Goal: Task Accomplishment & Management: Manage account settings

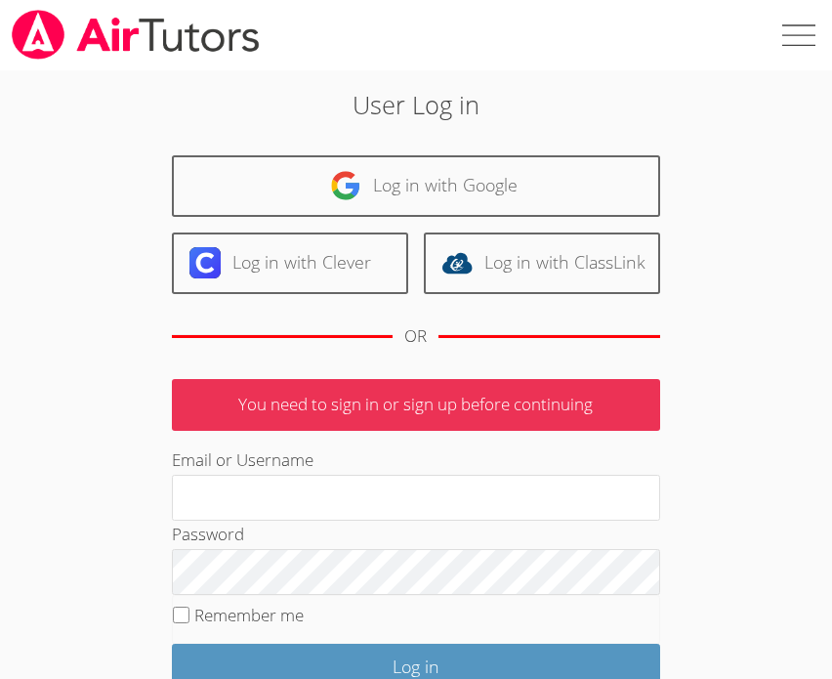
type input "tutortippy@gmail.com"
click at [223, 630] on fieldset "Remember me" at bounding box center [416, 619] width 488 height 49
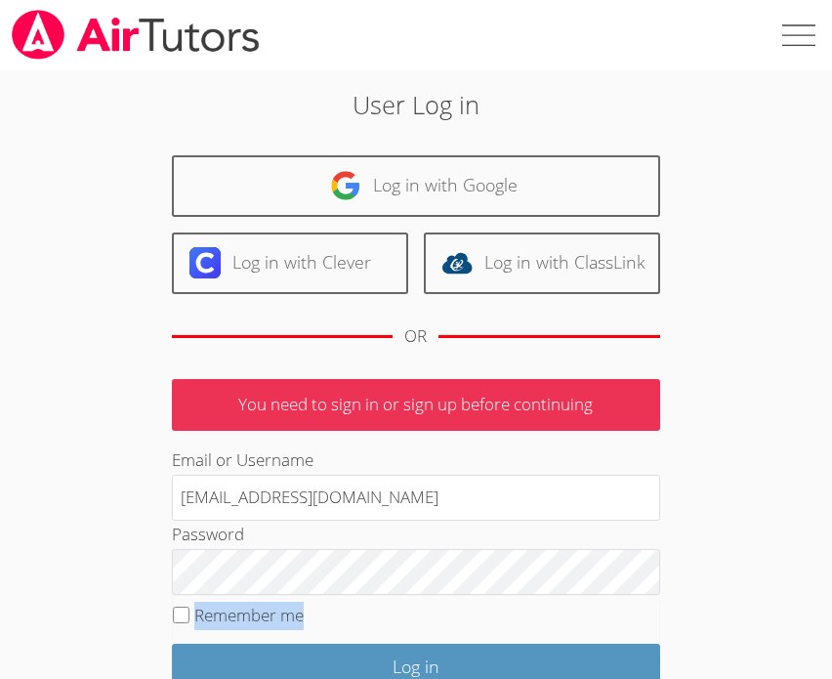
click at [223, 630] on fieldset "Remember me" at bounding box center [416, 619] width 488 height 49
click at [235, 627] on fieldset "Remember me" at bounding box center [416, 619] width 488 height 49
click at [256, 605] on label "Remember me" at bounding box center [248, 614] width 109 height 22
click at [189, 606] on input "Remember me" at bounding box center [181, 614] width 17 height 17
checkbox input "true"
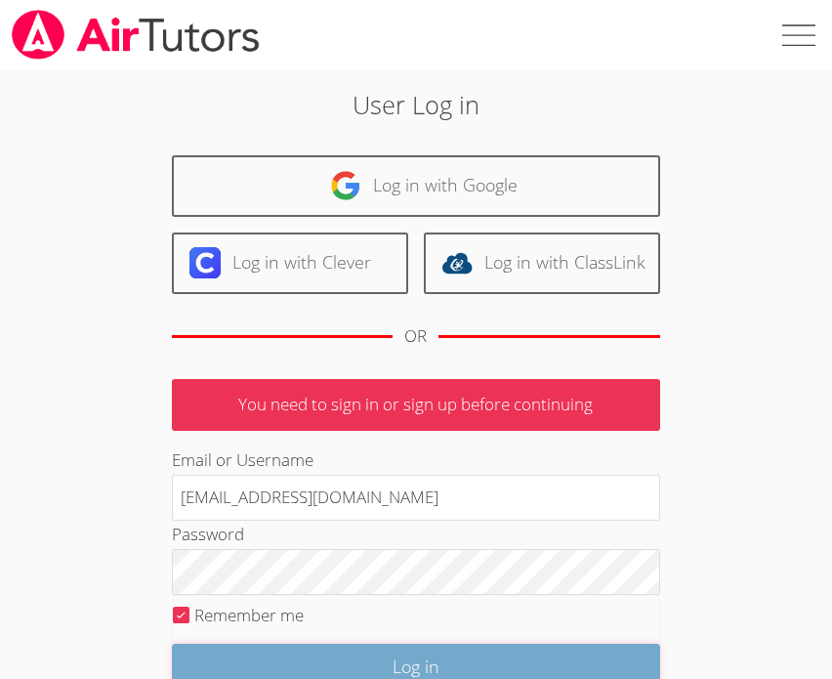
click at [288, 653] on input "Log in" at bounding box center [416, 666] width 488 height 46
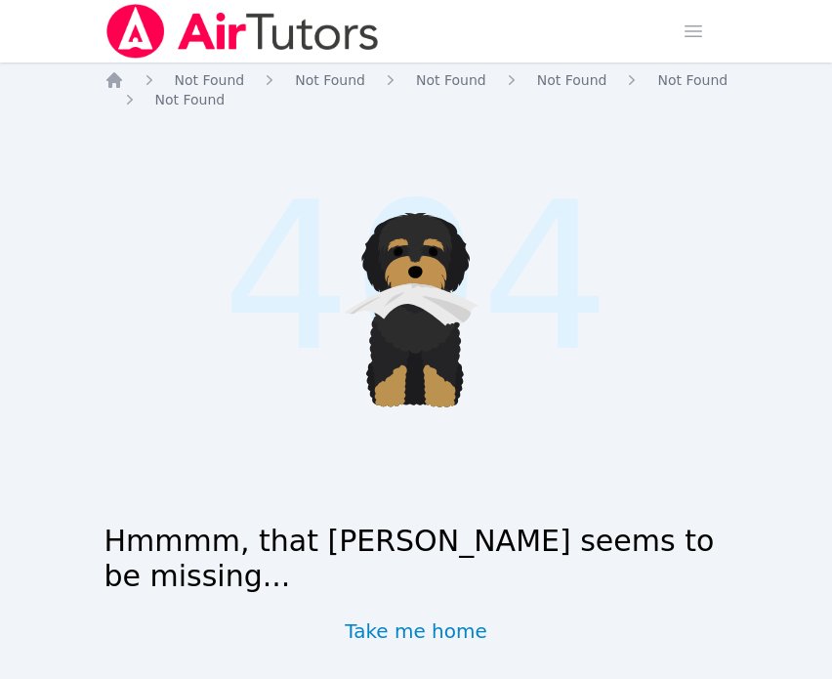
scroll to position [28, 0]
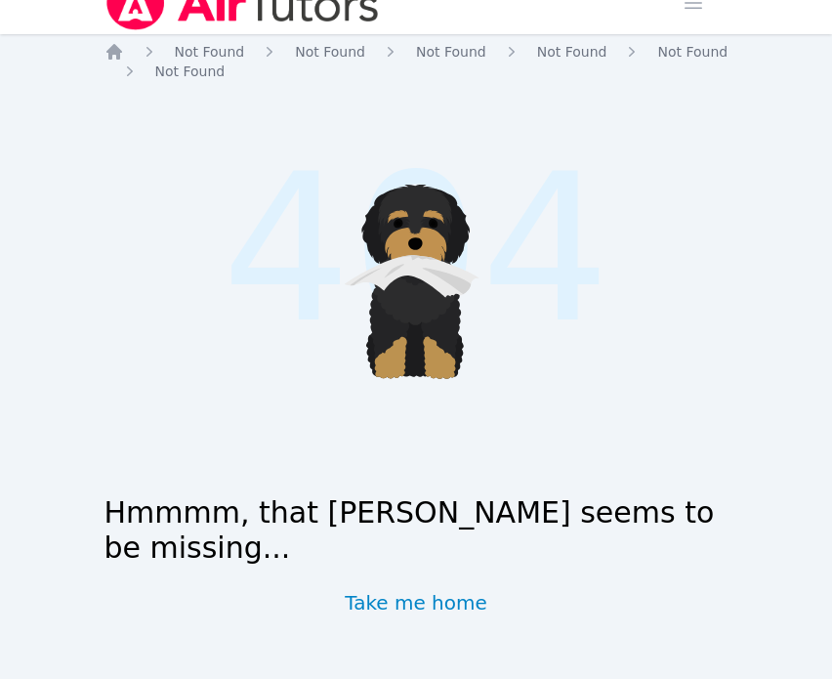
click at [221, 10] on img at bounding box center [242, 3] width 276 height 55
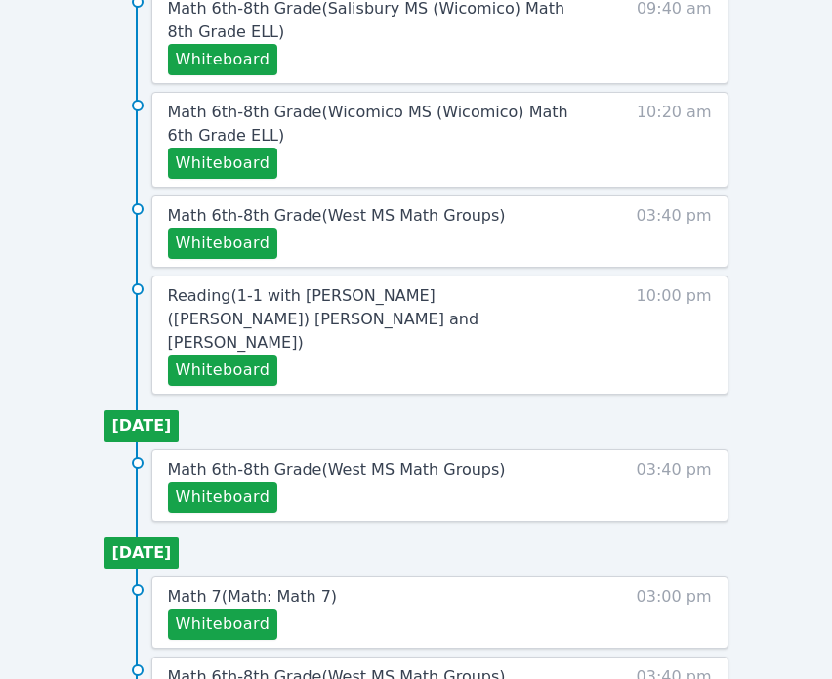
scroll to position [1172, 0]
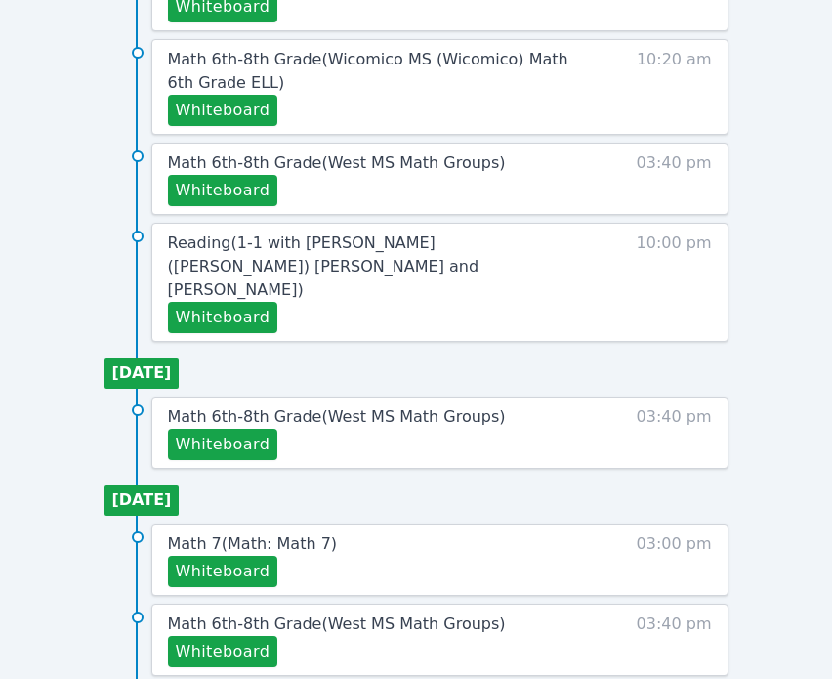
click at [306, 249] on span "Reading ( 1-1 with Hayeon (Ellie) Woo and Tippayanawat Tongvichit )" at bounding box center [323, 265] width 311 height 65
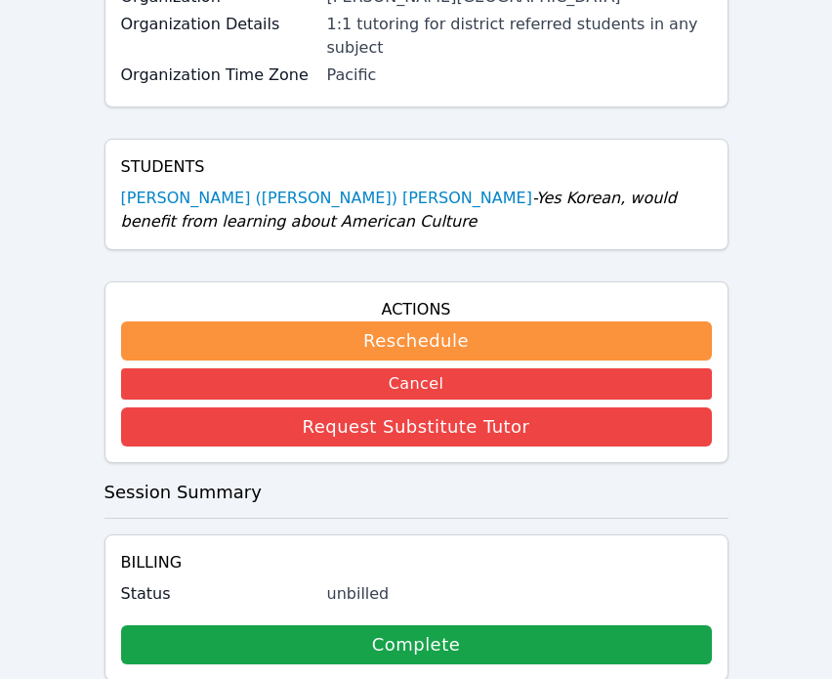
scroll to position [510, 0]
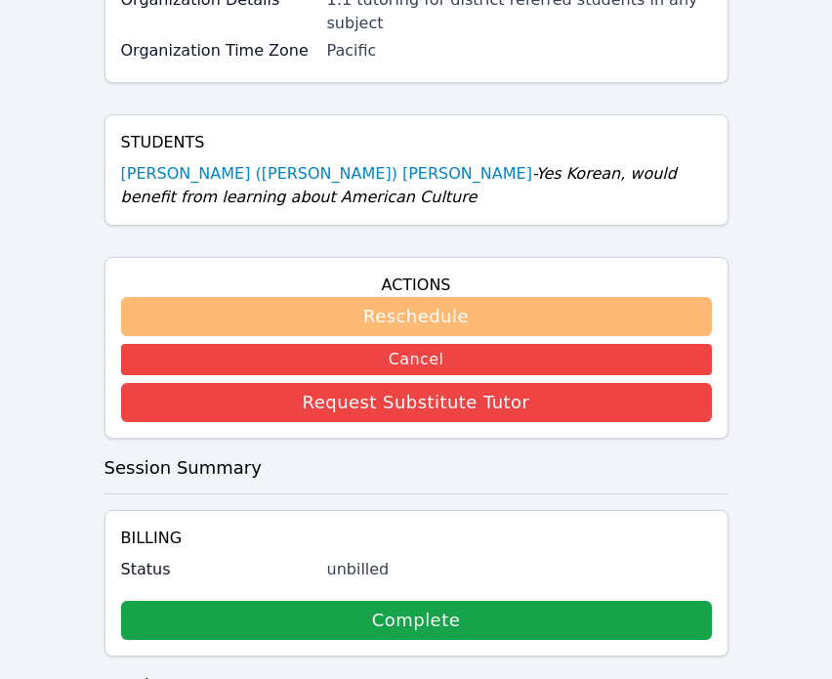
click at [327, 297] on button "Reschedule" at bounding box center [416, 316] width 591 height 39
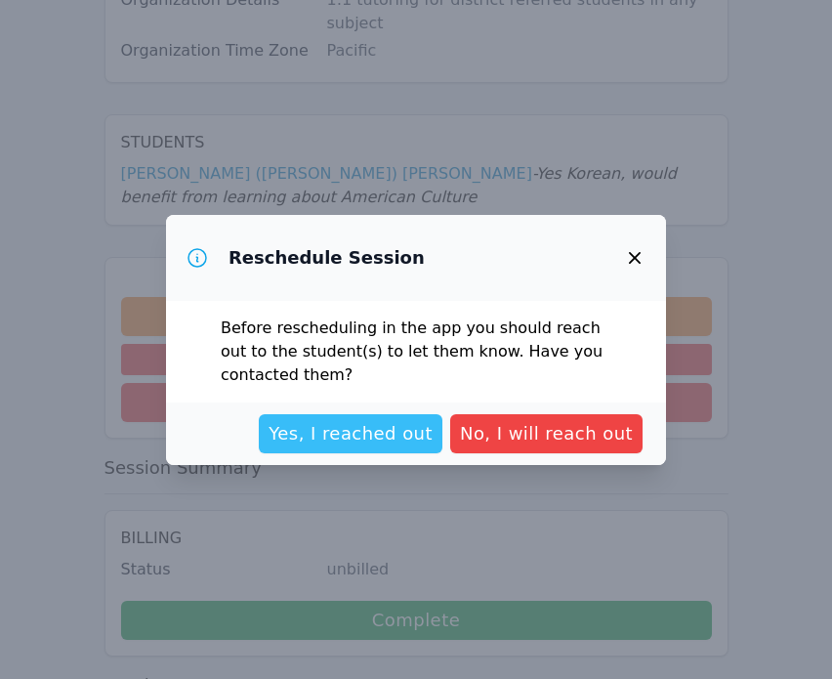
click at [340, 436] on span "Yes, I reached out" at bounding box center [350, 433] width 164 height 27
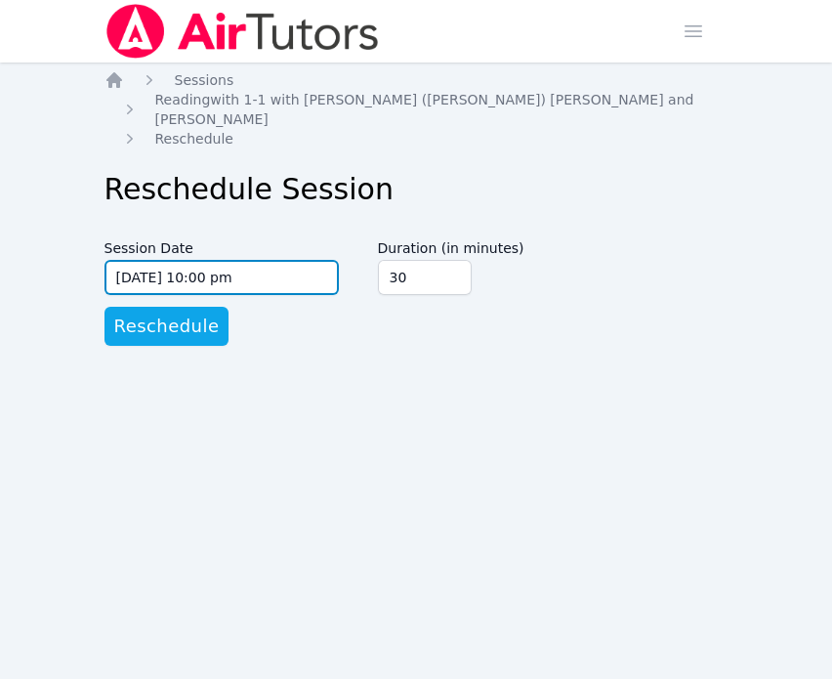
click at [272, 260] on input "09/18/2025 10:00 pm" at bounding box center [221, 277] width 234 height 35
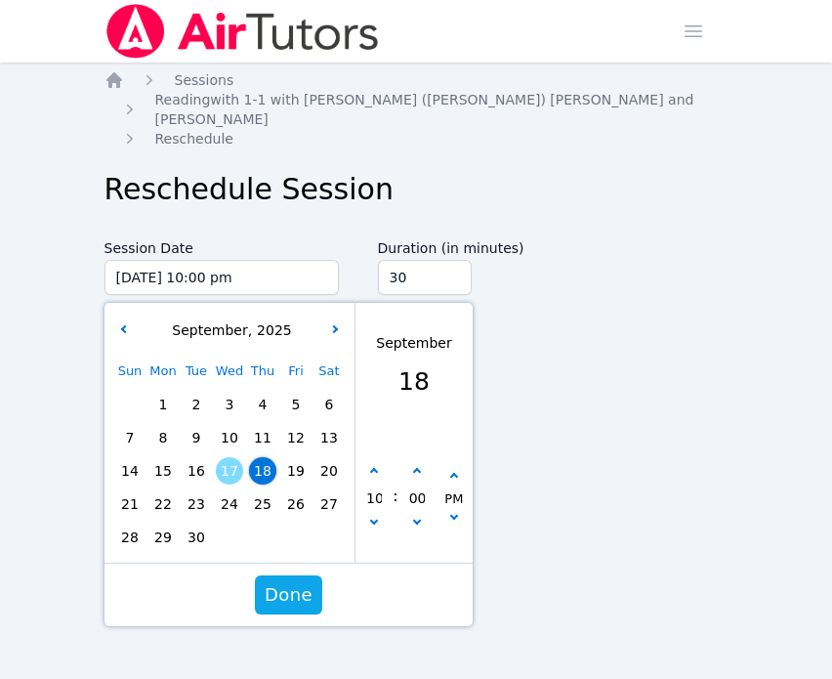
click at [229, 461] on span "17" at bounding box center [229, 470] width 27 height 27
click at [370, 462] on button "button" at bounding box center [374, 472] width 20 height 20
type input "09/17/2025 11:00 pm"
type input "11"
click at [295, 575] on button "Done" at bounding box center [287, 594] width 67 height 39
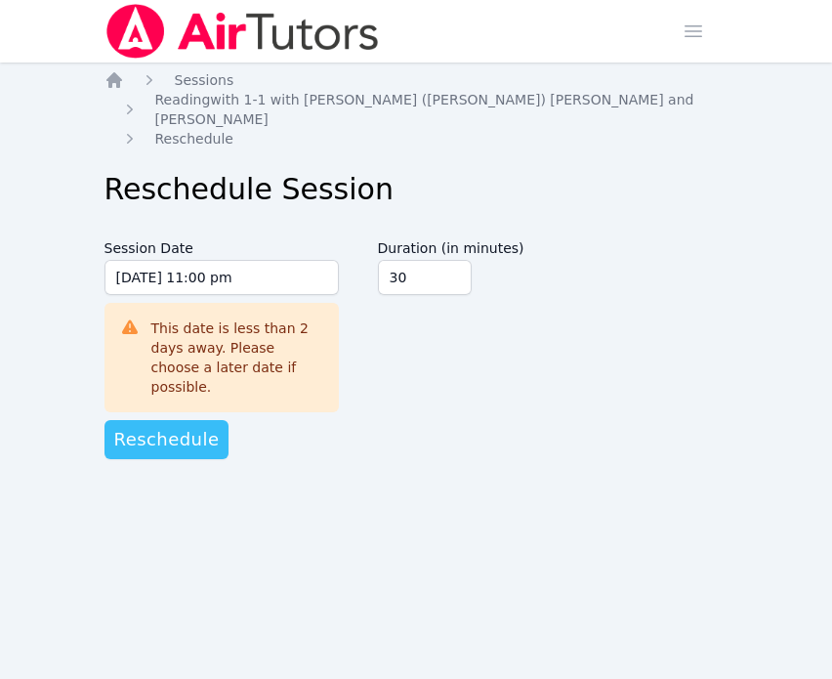
click at [174, 426] on span "Reschedule" at bounding box center [166, 439] width 105 height 27
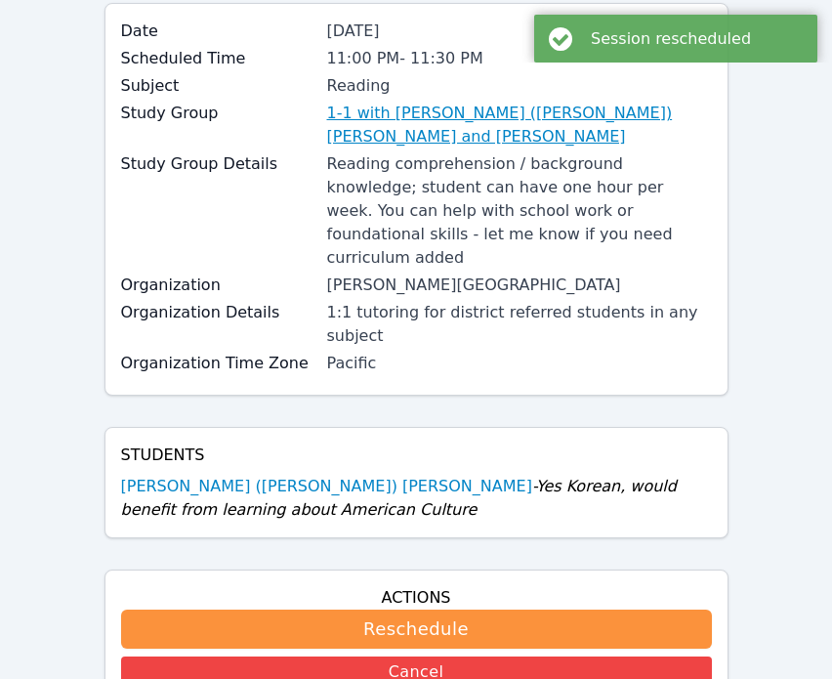
scroll to position [303, 0]
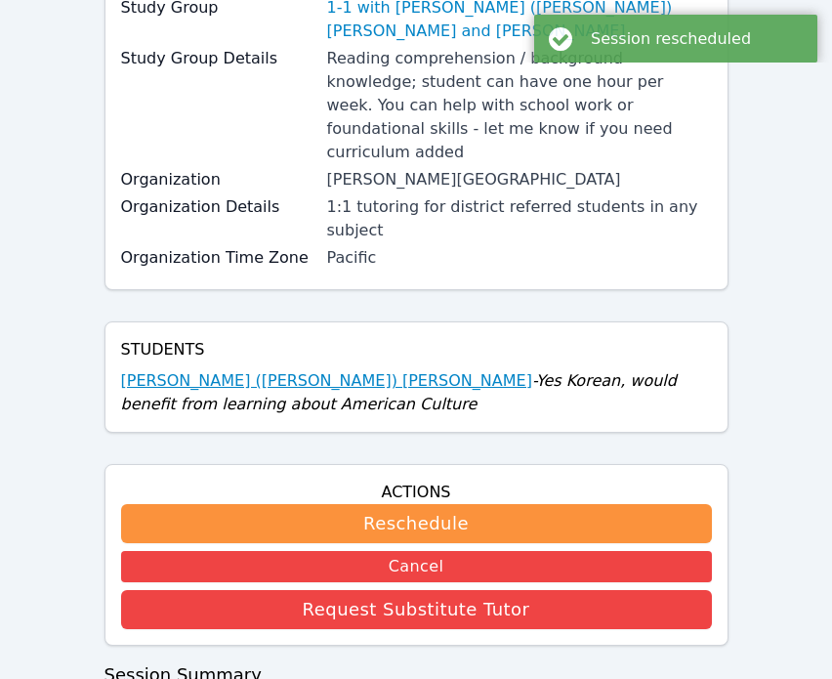
click at [237, 369] on link "Hayeon (Ellie) Woo" at bounding box center [326, 380] width 411 height 23
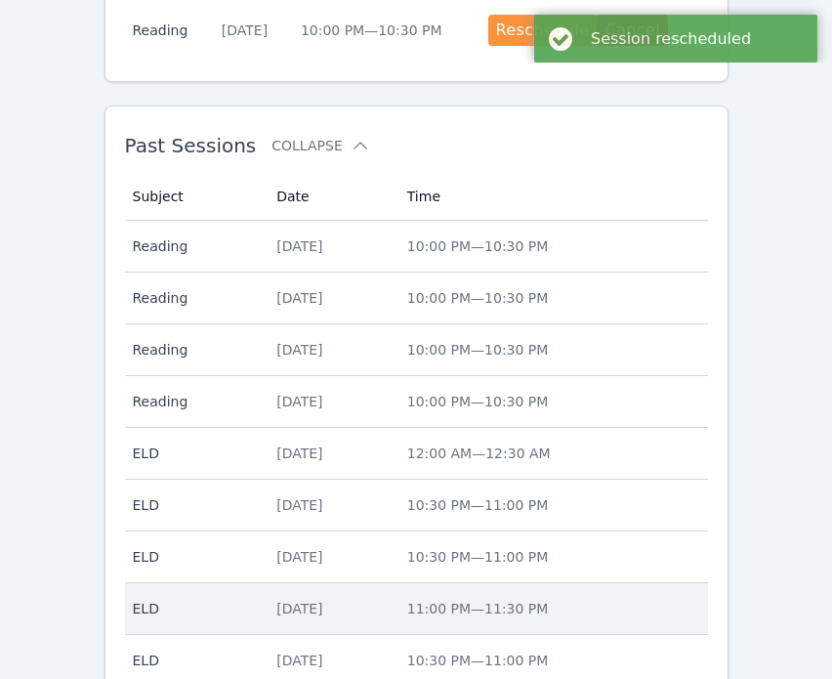
scroll to position [1479, 0]
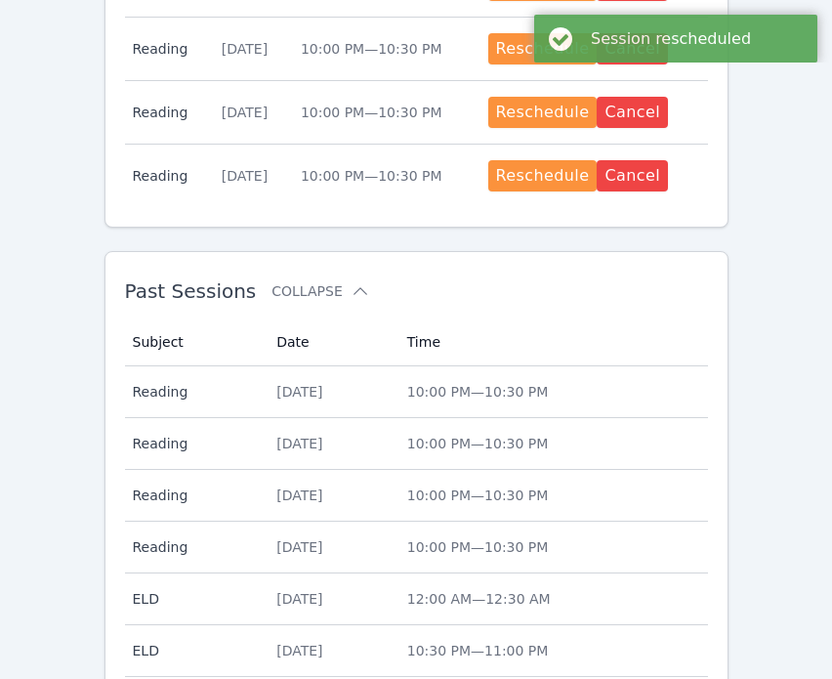
click at [357, 366] on td "Date Tue Sep 16" at bounding box center [330, 392] width 131 height 52
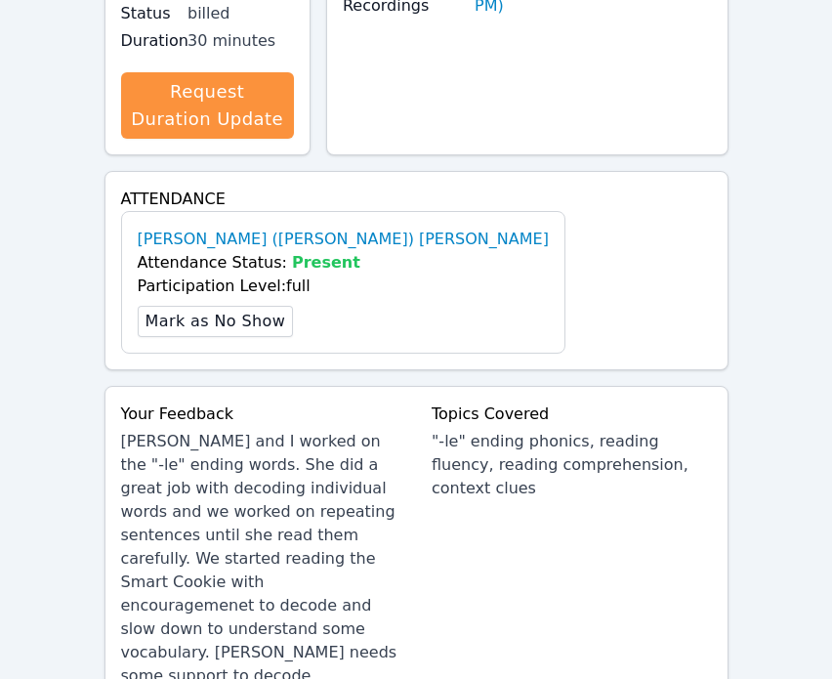
scroll to position [1194, 0]
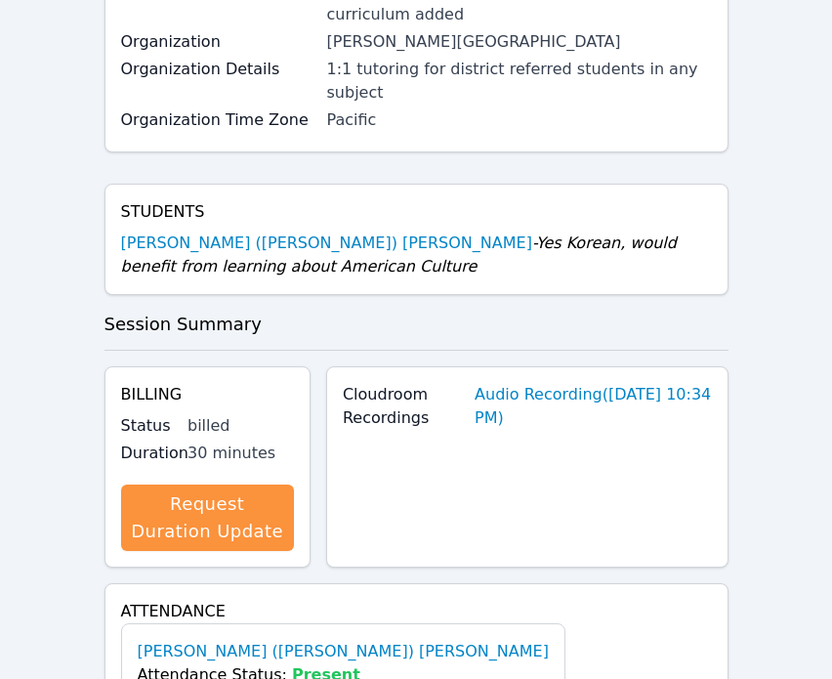
scroll to position [0, 0]
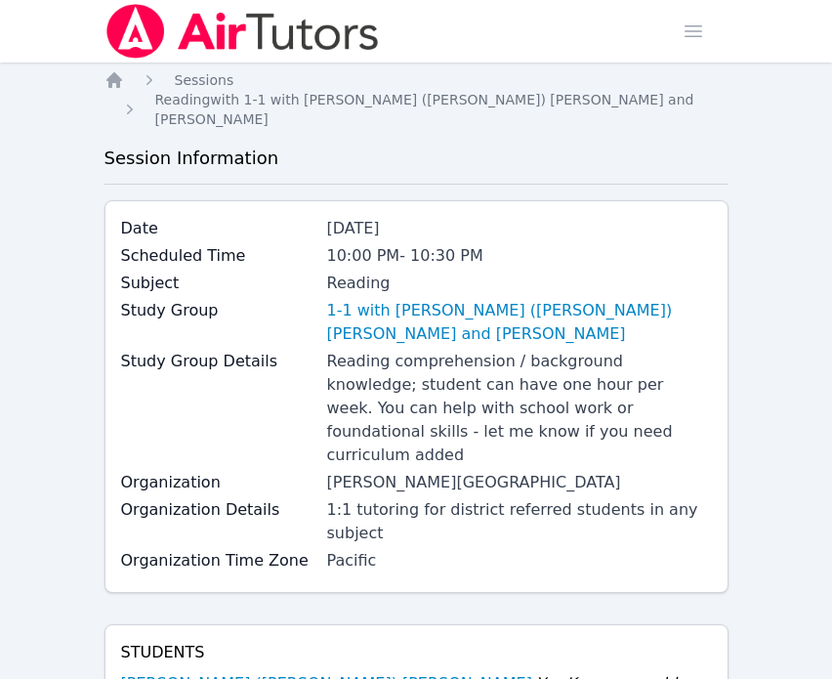
click at [125, 30] on img at bounding box center [242, 31] width 276 height 55
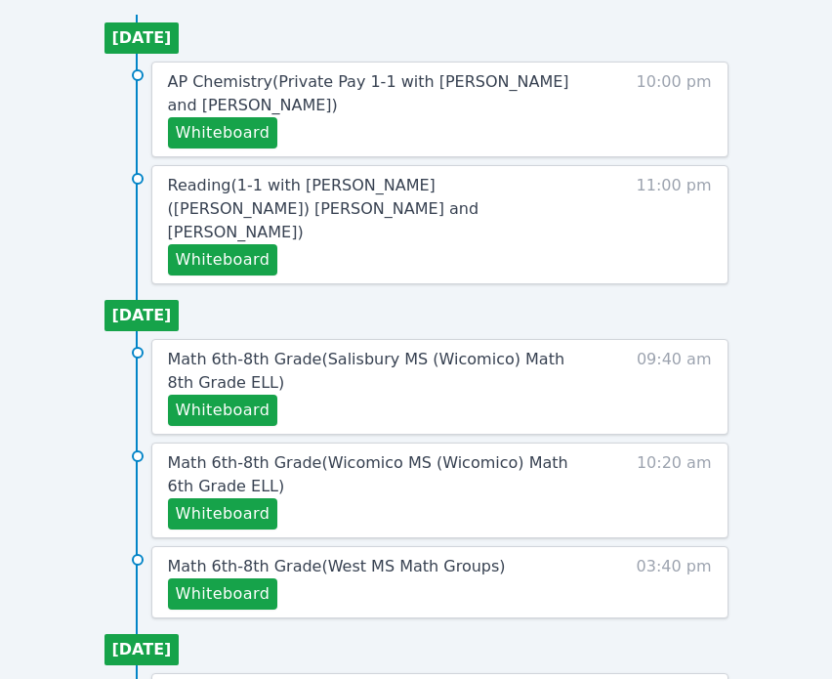
scroll to position [881, 0]
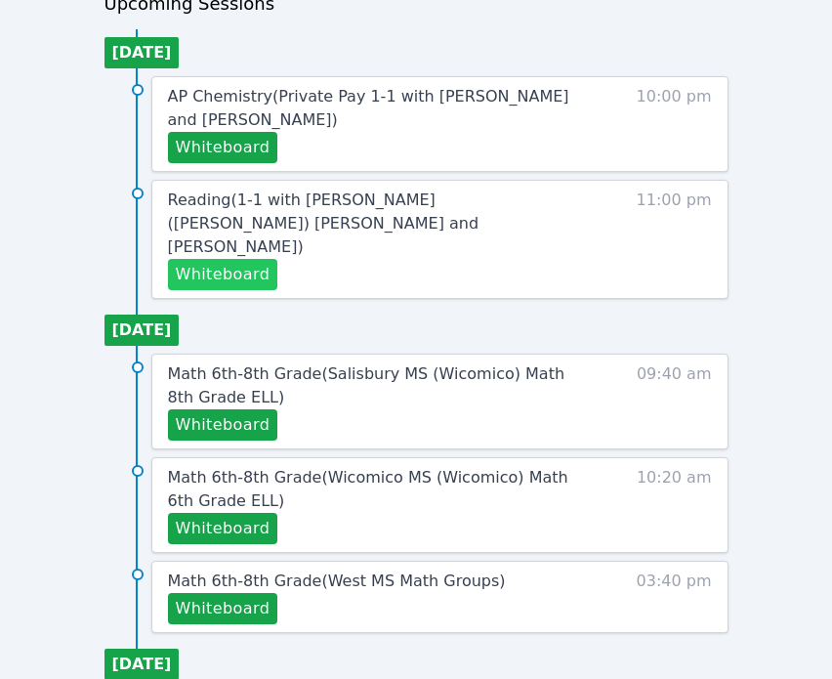
click at [254, 259] on button "Whiteboard" at bounding box center [223, 274] width 110 height 31
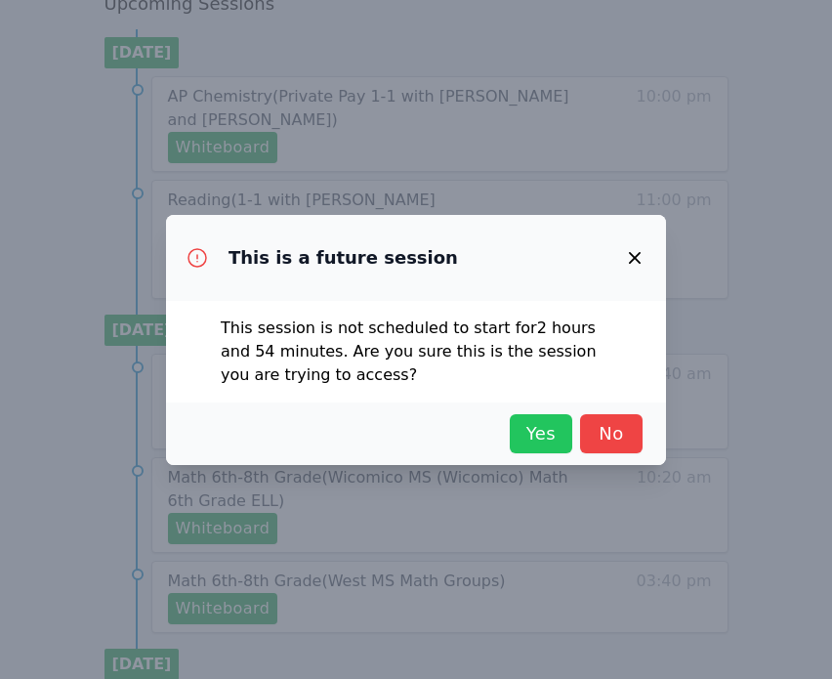
click at [547, 435] on span "Yes" at bounding box center [540, 433] width 43 height 27
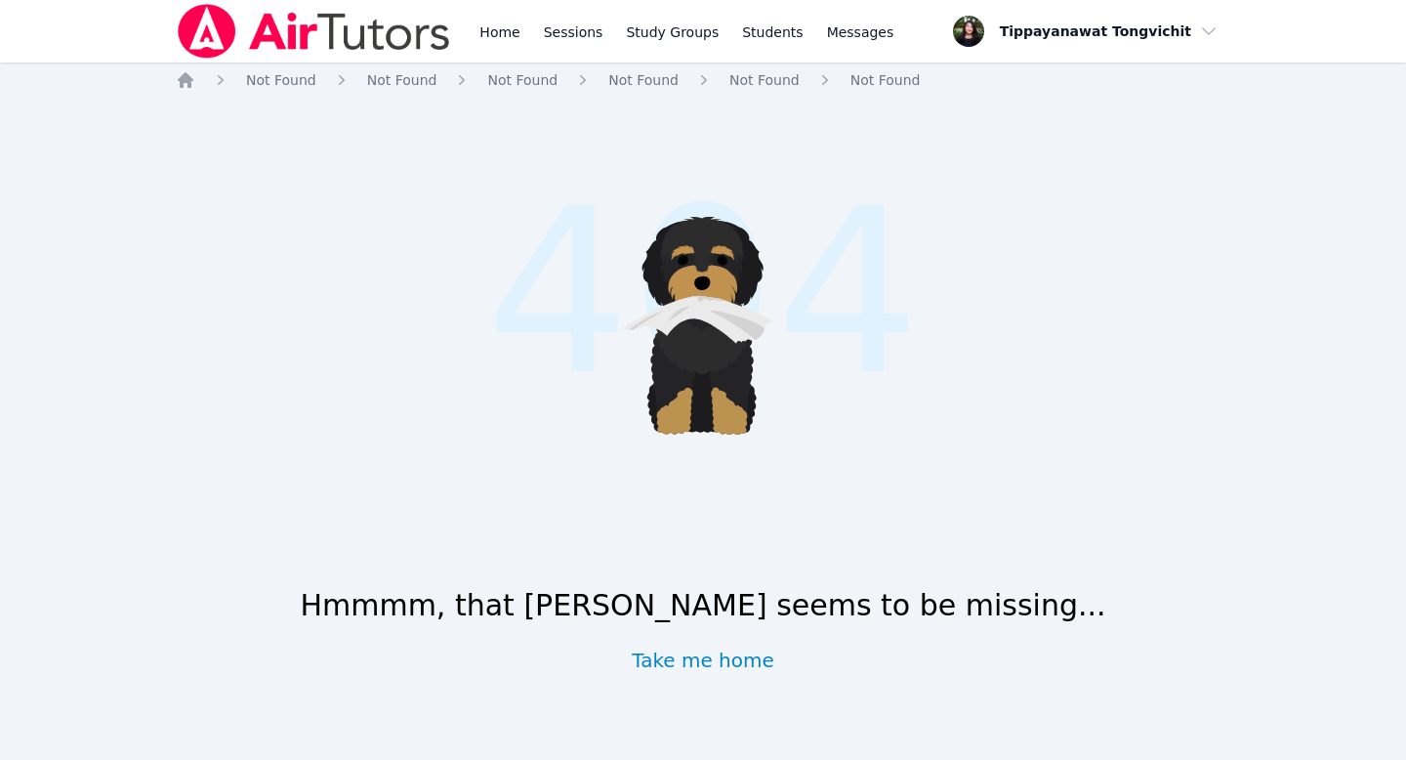
click at [353, 59] on div at bounding box center [314, 31] width 276 height 62
click at [350, 43] on img at bounding box center [314, 31] width 276 height 55
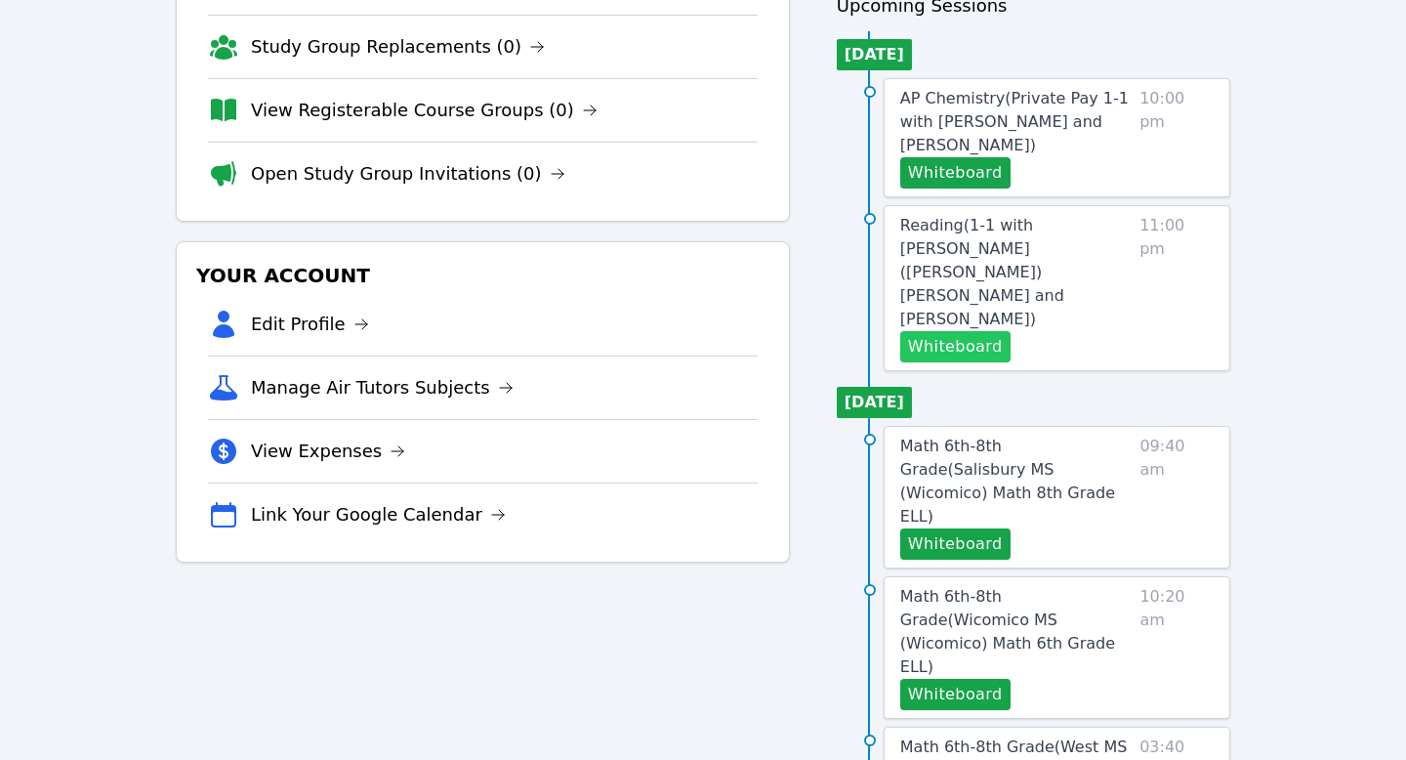
scroll to position [229, 0]
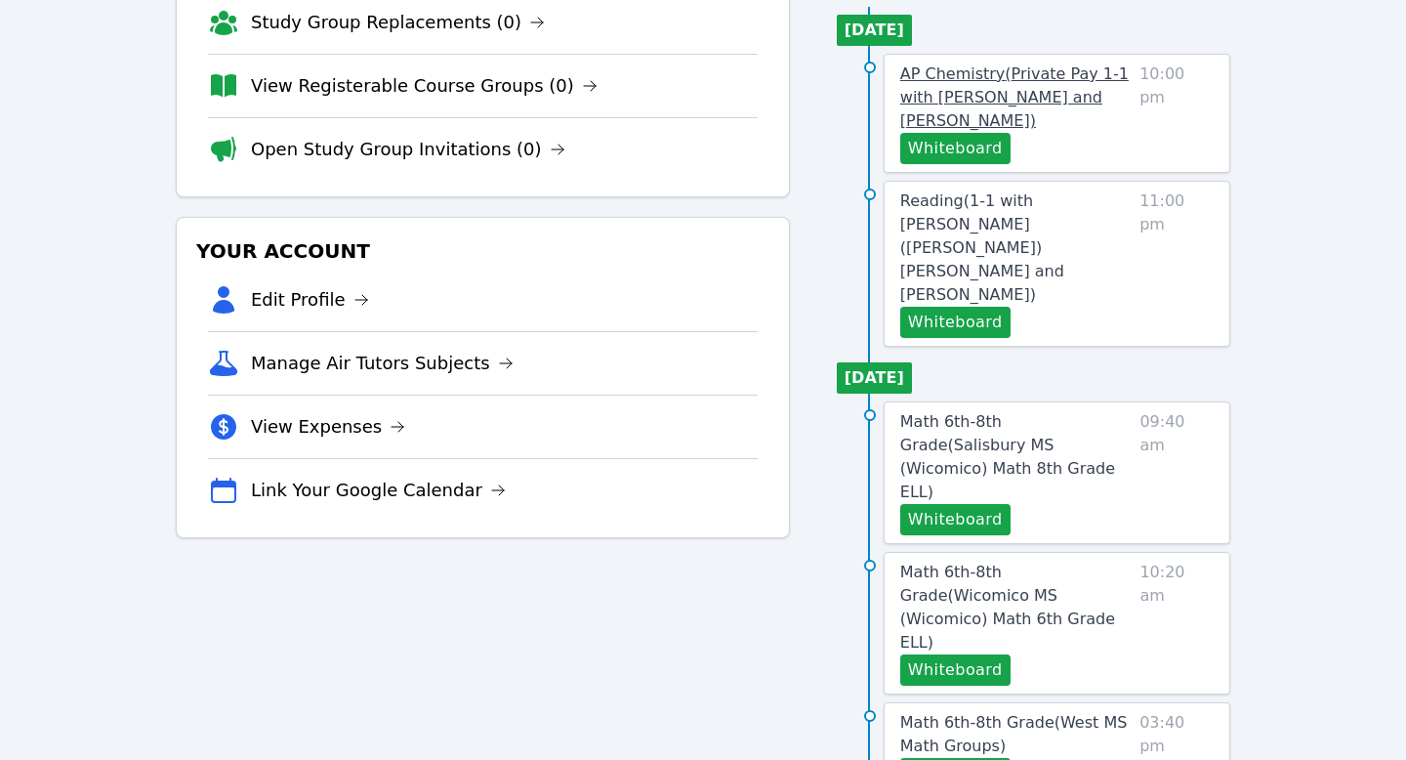
click at [989, 109] on link "AP Chemistry ( Private Pay 1-1 with [PERSON_NAME] and [PERSON_NAME] )" at bounding box center [1015, 97] width 231 height 70
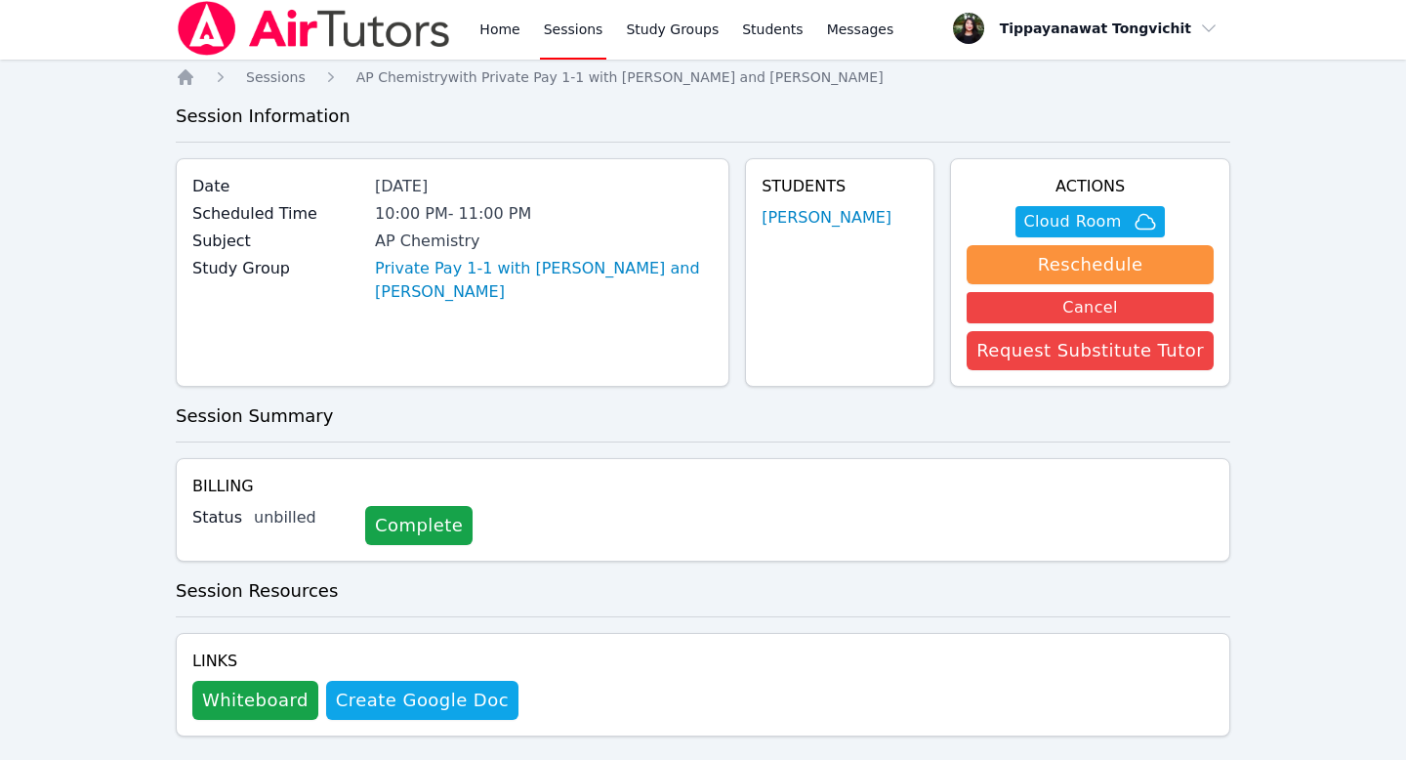
scroll to position [34, 0]
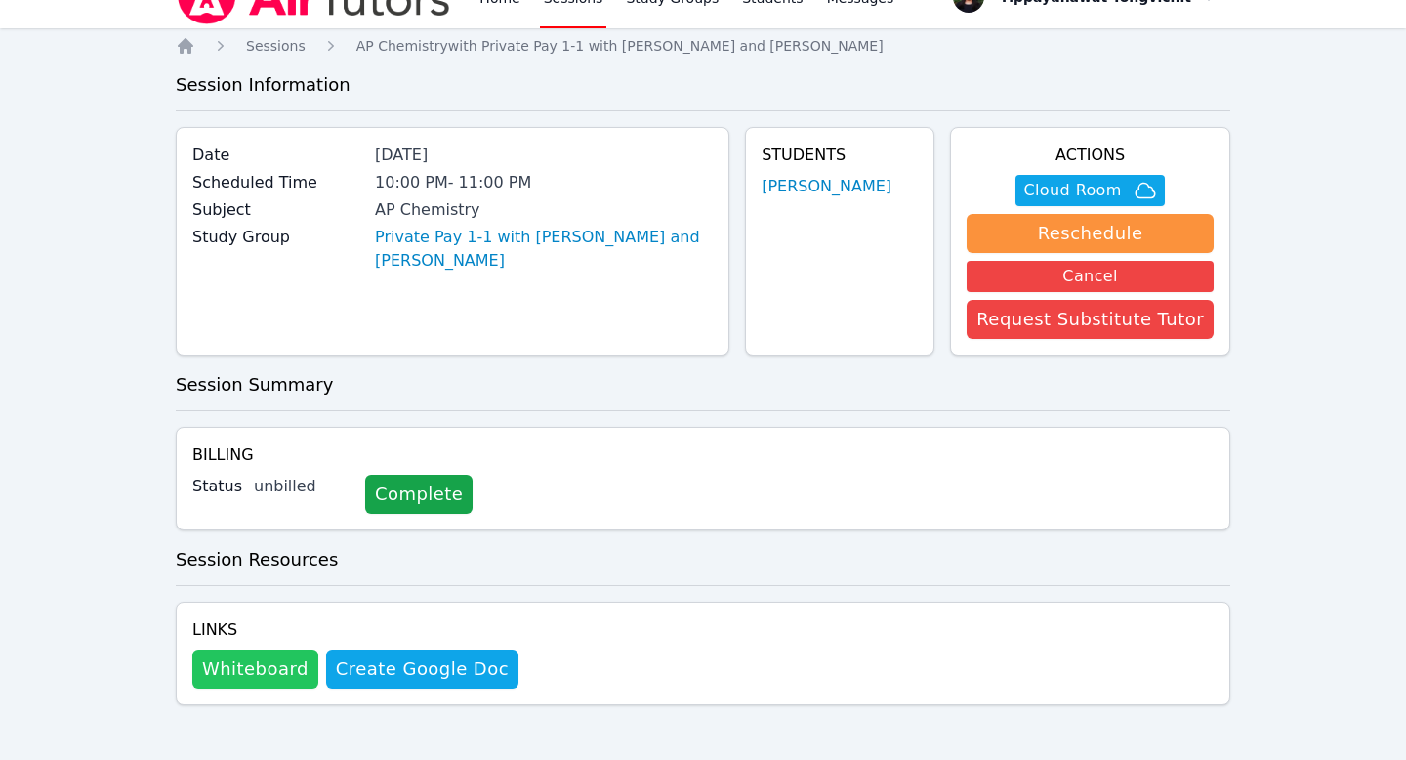
click at [259, 665] on button "Whiteboard" at bounding box center [255, 668] width 126 height 39
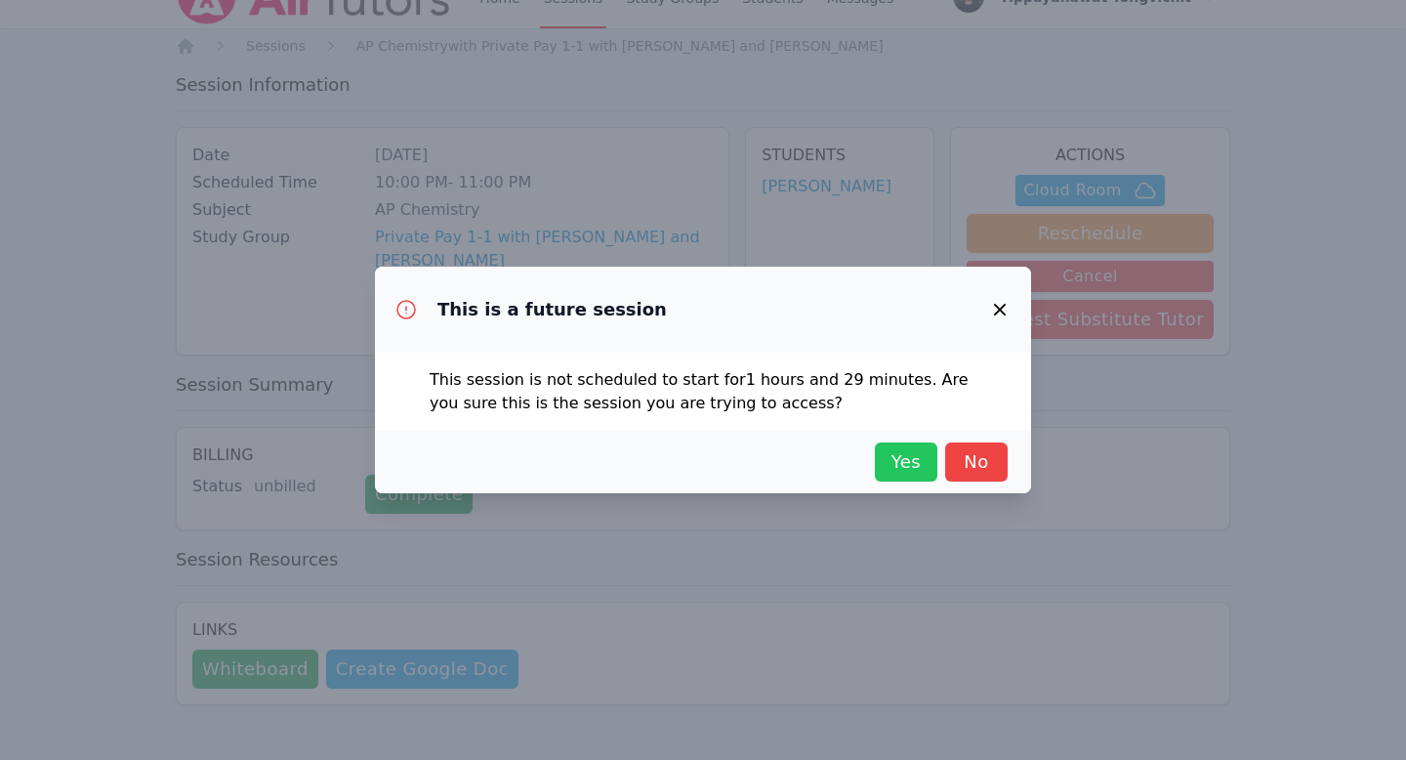
click at [896, 452] on span "Yes" at bounding box center [906, 461] width 43 height 27
